Goal: Download file/media

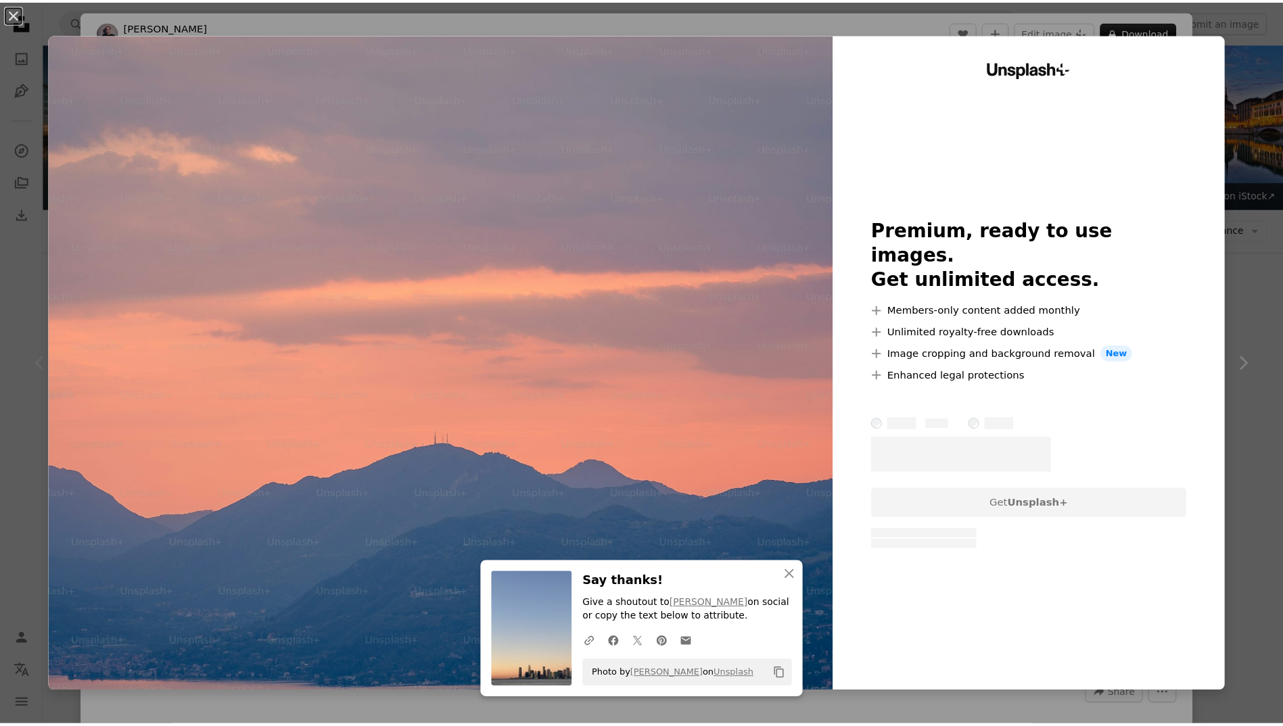
scroll to position [271, 0]
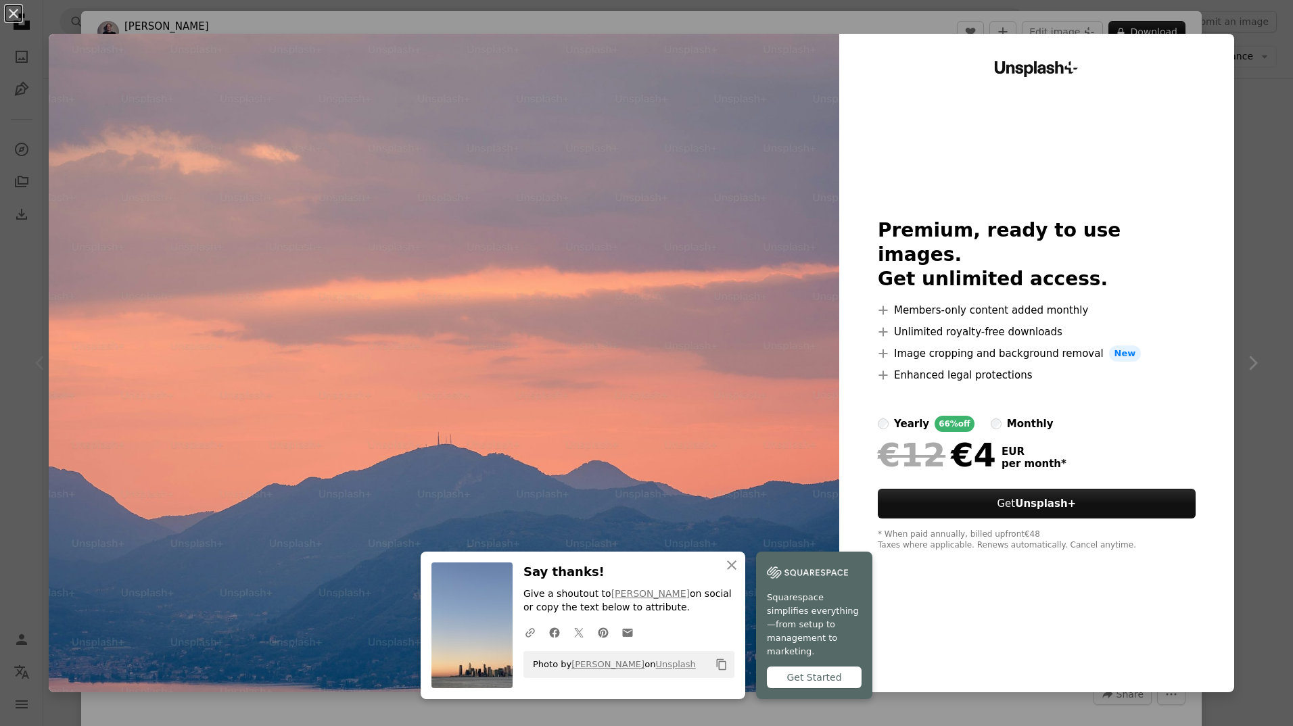
click at [595, 215] on img at bounding box center [444, 363] width 791 height 659
click at [9, 16] on button "An X shape" at bounding box center [13, 13] width 16 height 16
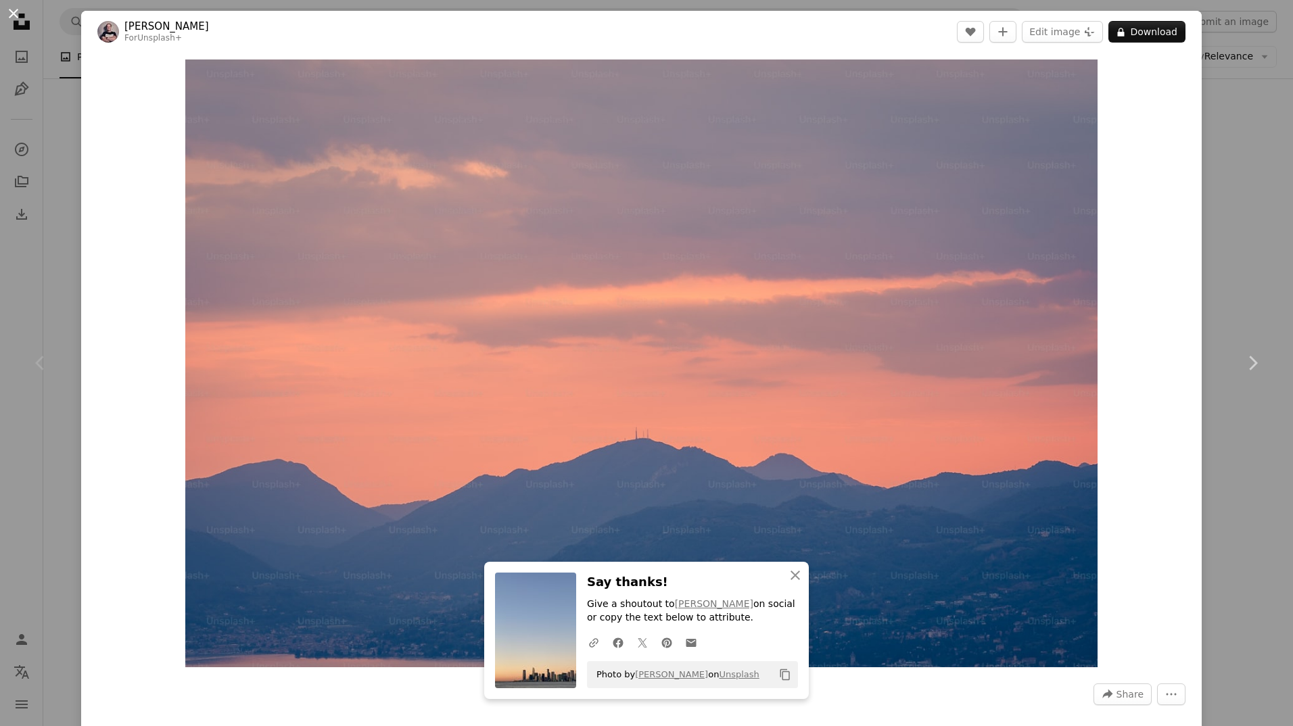
click at [12, 18] on button "An X shape" at bounding box center [13, 13] width 16 height 16
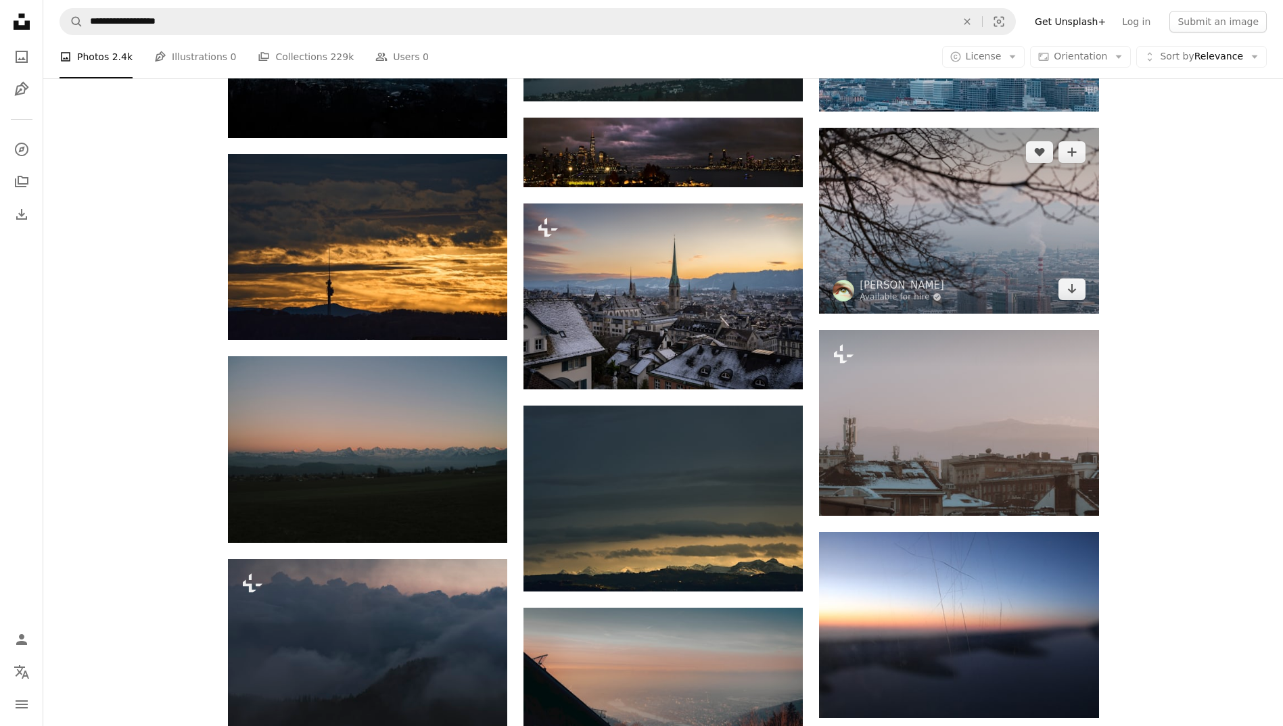
scroll to position [473, 0]
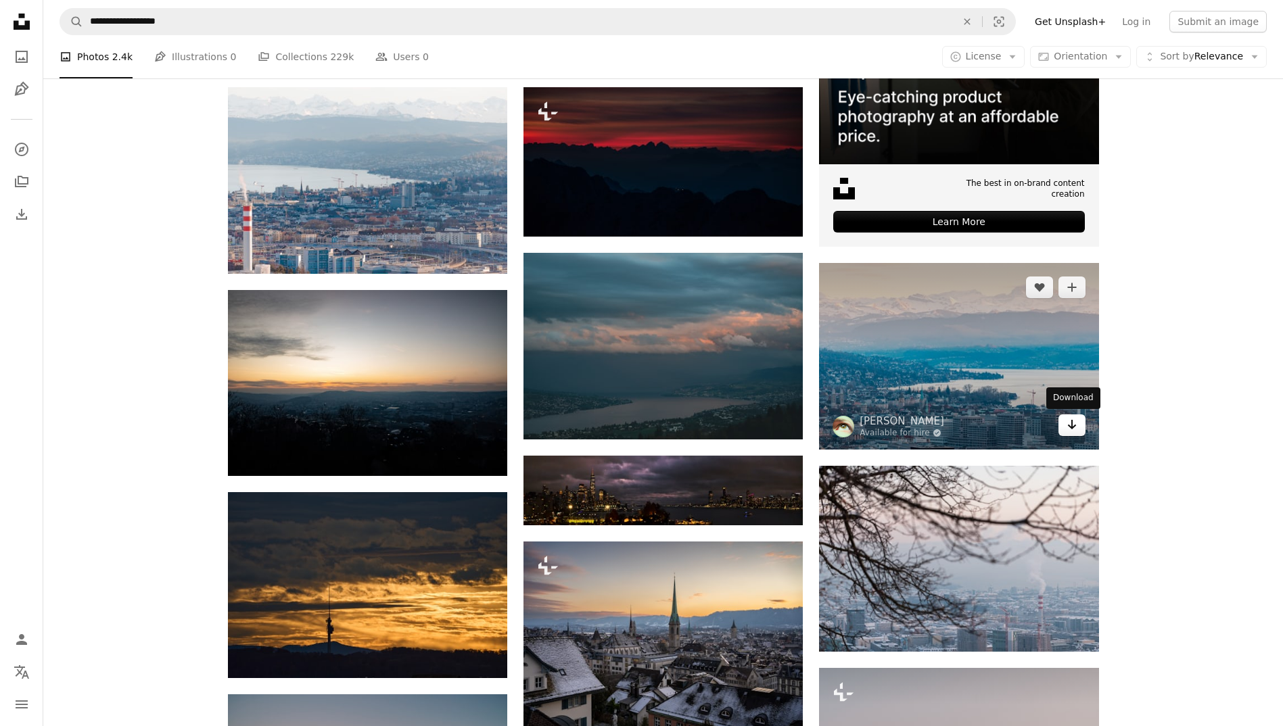
click at [1064, 427] on link "Arrow pointing down" at bounding box center [1071, 426] width 27 height 22
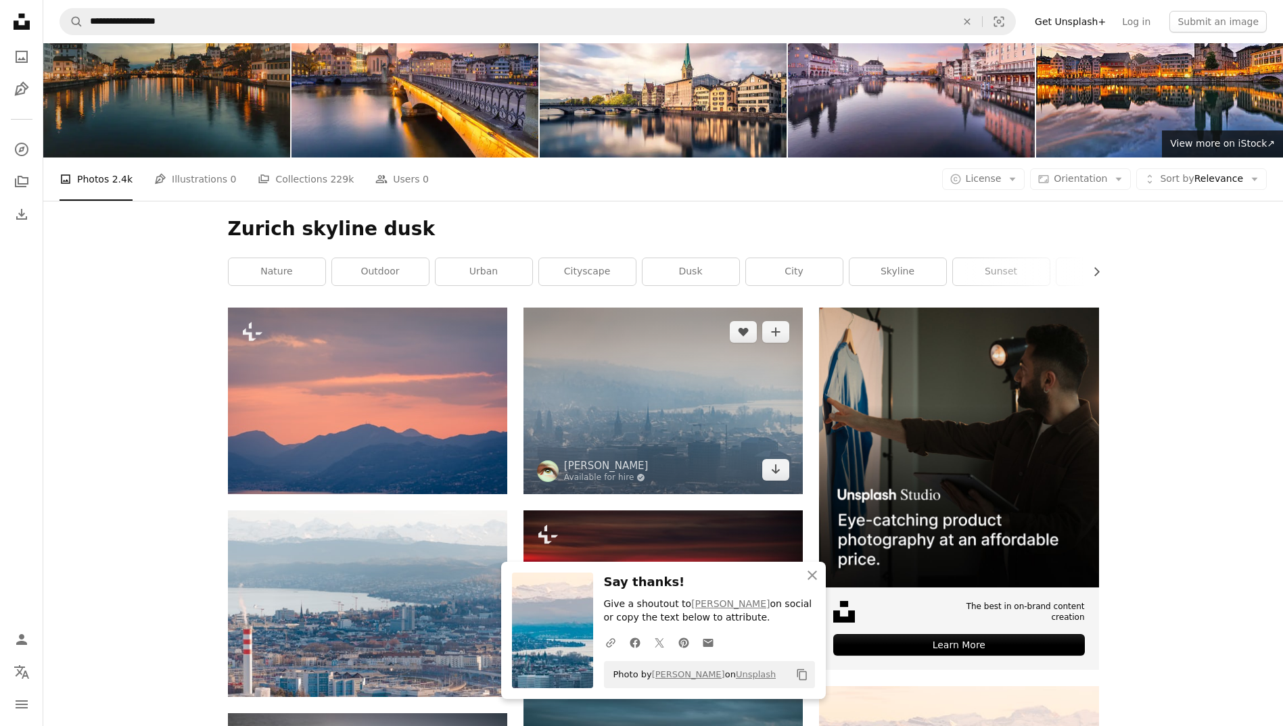
scroll to position [0, 0]
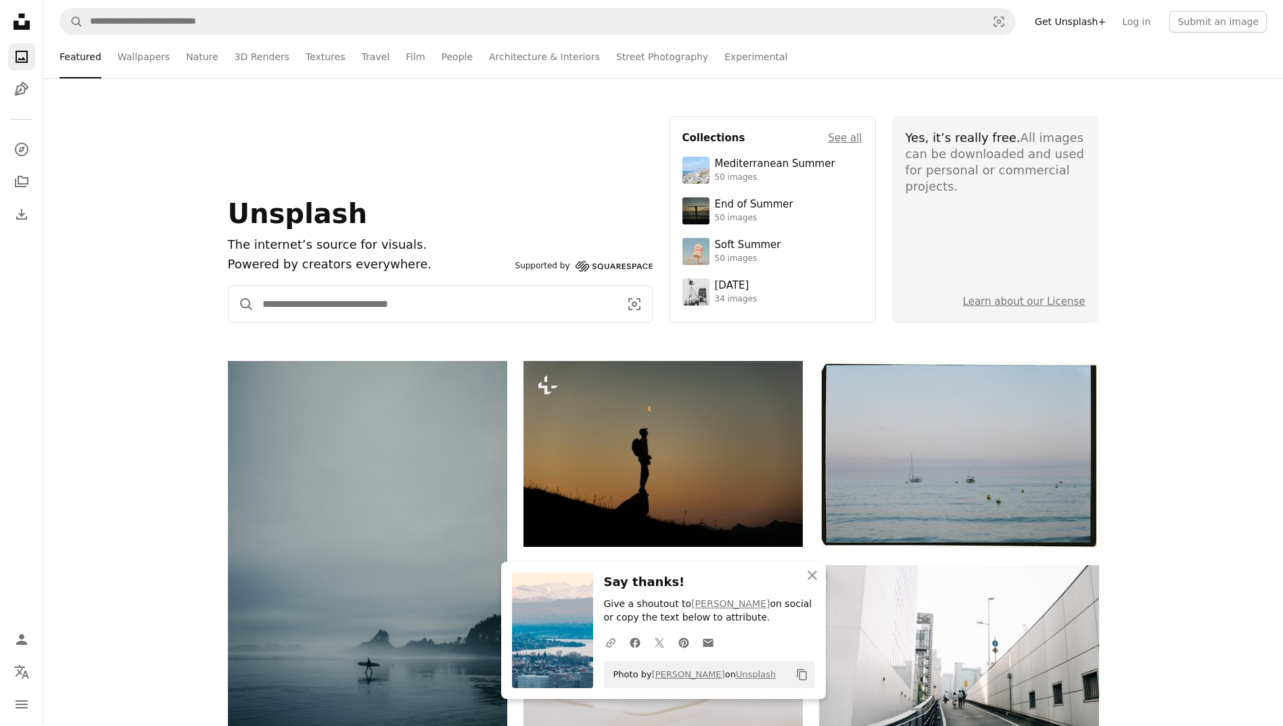
click at [320, 304] on input "Find visuals sitewide" at bounding box center [435, 304] width 362 height 37
type input "**********"
click button "A magnifying glass" at bounding box center [242, 304] width 26 height 37
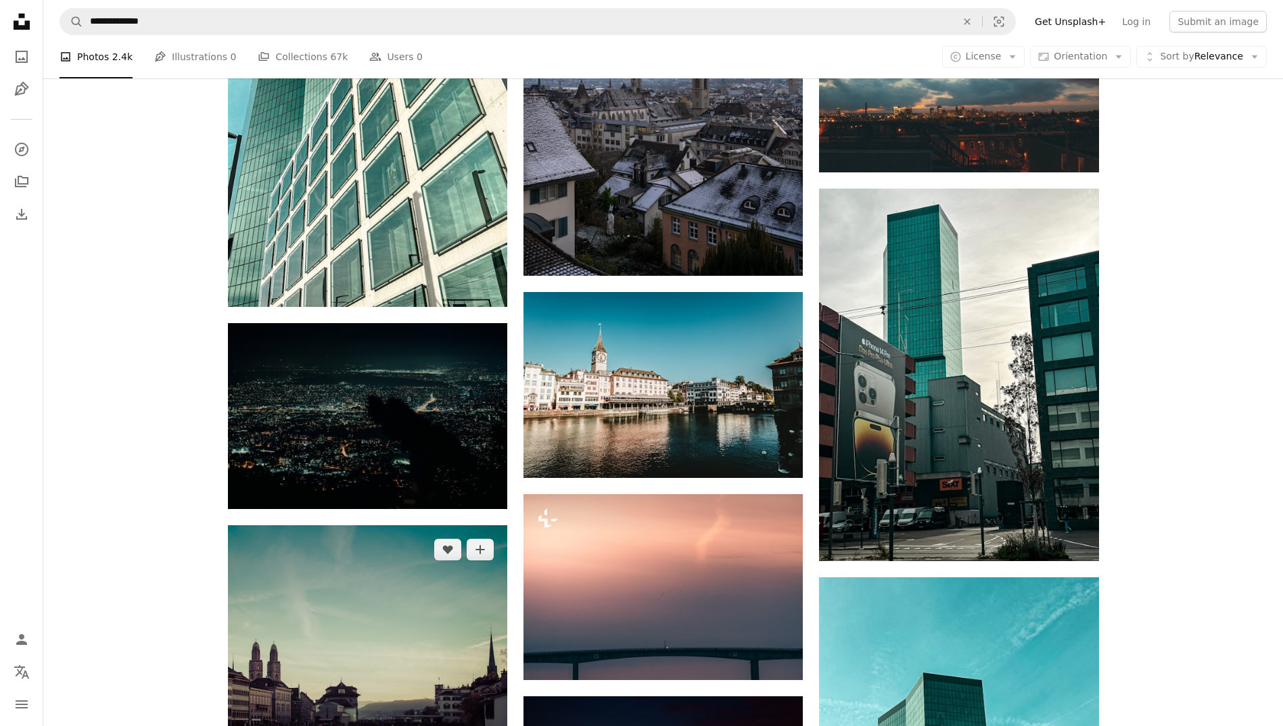
scroll to position [947, 0]
